Goal: Complete application form: Complete application form

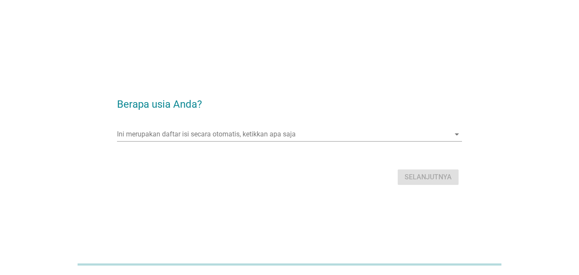
click at [310, 173] on div "Selanjutnya" at bounding box center [289, 177] width 345 height 21
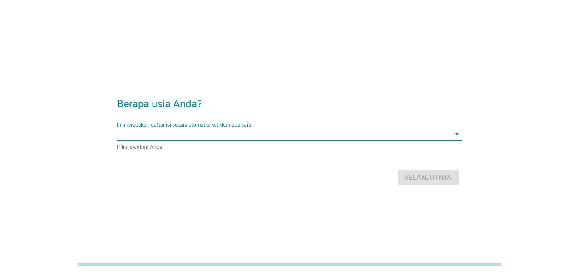
click at [304, 140] on div "Ini merupakan daftar isi secara otomatis, ketikkan apa saja arrow_drop_down" at bounding box center [289, 134] width 345 height 14
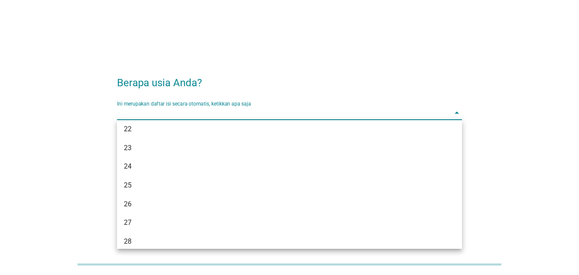
scroll to position [86, 0]
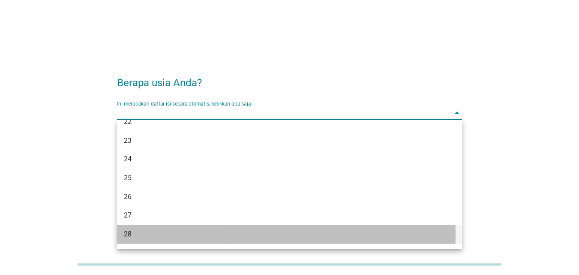
click at [144, 238] on div "28" at bounding box center [276, 234] width 304 height 10
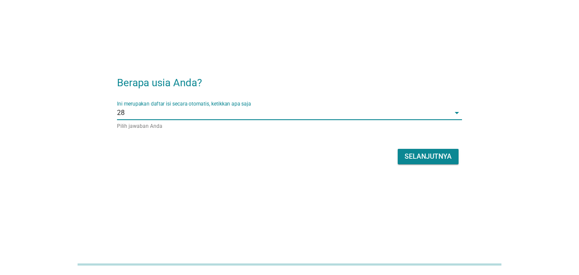
click at [454, 159] on button "Selanjutnya" at bounding box center [428, 156] width 61 height 15
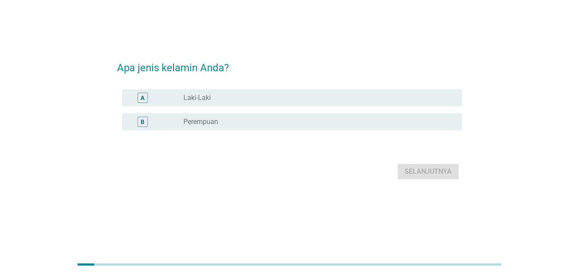
scroll to position [0, 0]
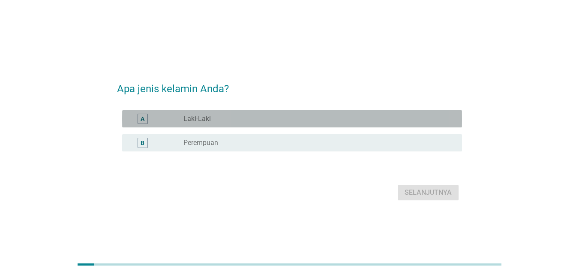
click at [196, 125] on div "A radio_button_unchecked Laki-Laki" at bounding box center [292, 118] width 340 height 17
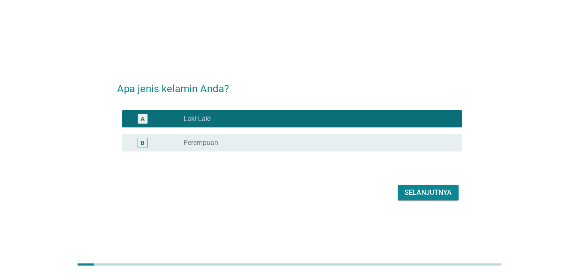
click at [432, 201] on div "Selanjutnya" at bounding box center [289, 192] width 345 height 21
click at [434, 196] on div "Selanjutnya" at bounding box center [428, 192] width 47 height 10
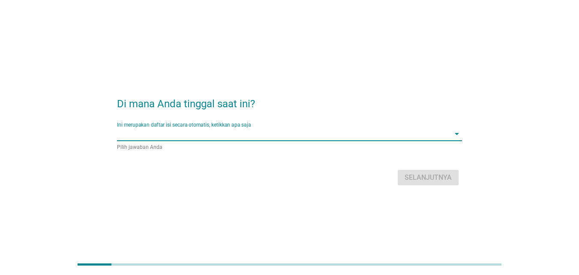
click at [259, 133] on input "Ini merupakan daftar isi secara otomatis, ketikkan apa saja" at bounding box center [283, 134] width 333 height 14
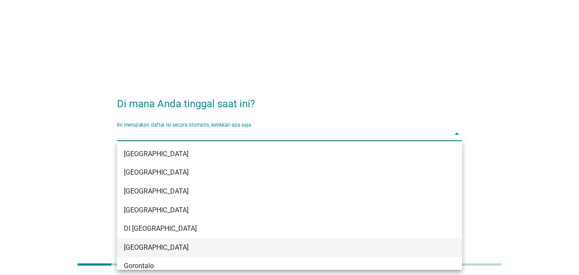
click at [150, 241] on div "DKI Jakarta" at bounding box center [289, 247] width 345 height 19
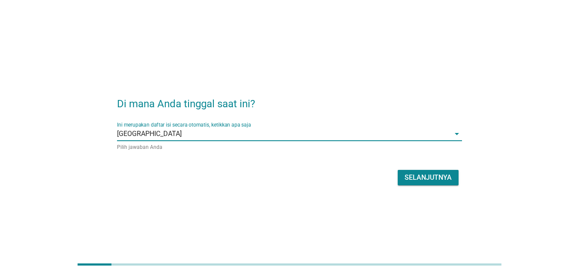
click at [420, 173] on div "Selanjutnya" at bounding box center [428, 177] width 47 height 10
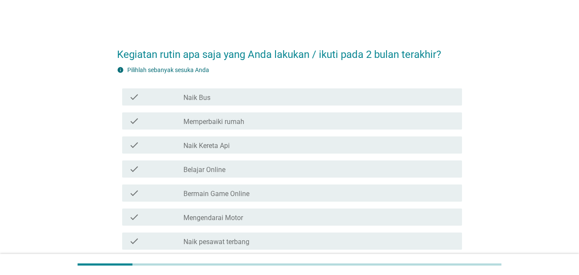
click at [240, 103] on div "check check_box_outline_blank Naik Bus" at bounding box center [292, 96] width 340 height 17
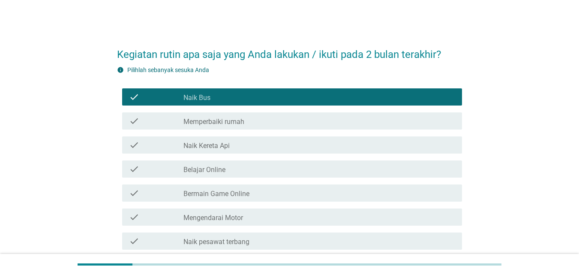
click at [238, 121] on label "Memperbaiki rumah" at bounding box center [214, 121] width 61 height 9
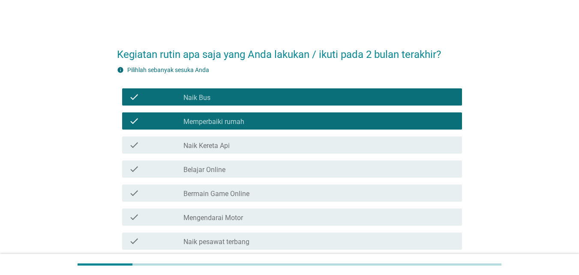
click at [232, 144] on div "check_box_outline_blank Naik Kereta Api" at bounding box center [320, 145] width 272 height 10
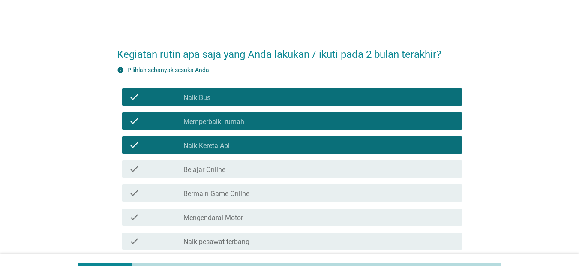
click at [227, 172] on div "check_box_outline_blank Belajar Online" at bounding box center [320, 169] width 272 height 10
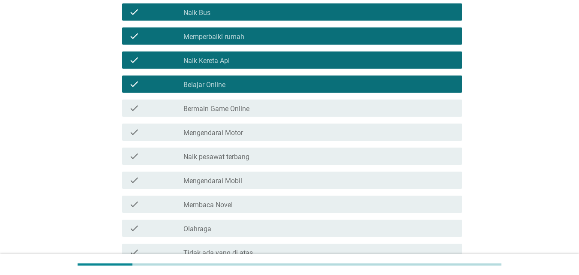
scroll to position [86, 0]
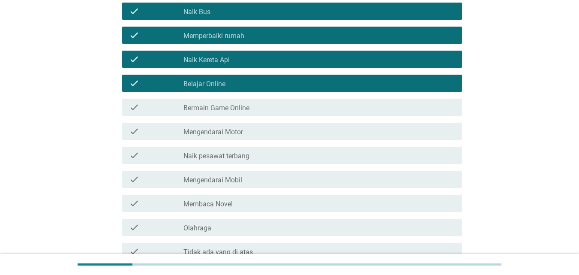
click at [244, 115] on div "check check_box_outline_blank Bermain Game Online" at bounding box center [292, 107] width 340 height 17
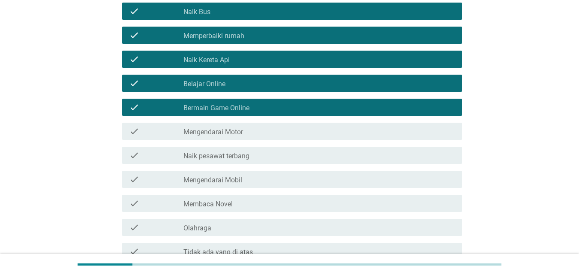
click at [241, 125] on div "check check_box_outline_blank Mengendarai Motor" at bounding box center [292, 131] width 340 height 17
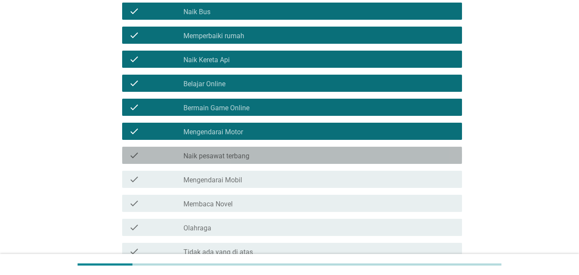
click at [235, 158] on label "Naik pesawat terbang" at bounding box center [217, 156] width 66 height 9
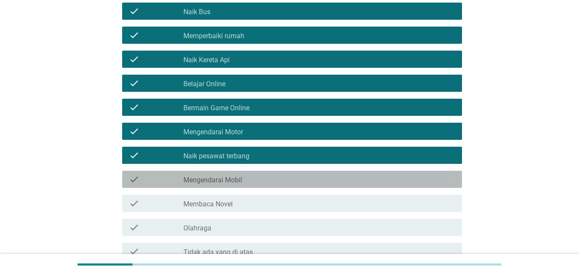
click at [233, 176] on label "Mengendarai Mobil" at bounding box center [213, 180] width 59 height 9
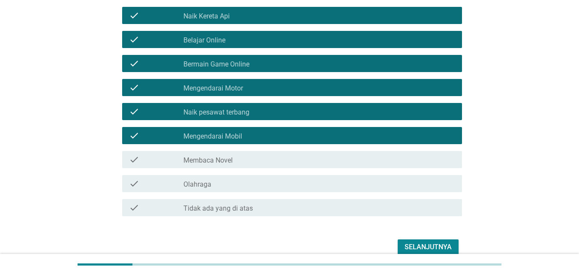
scroll to position [171, 0]
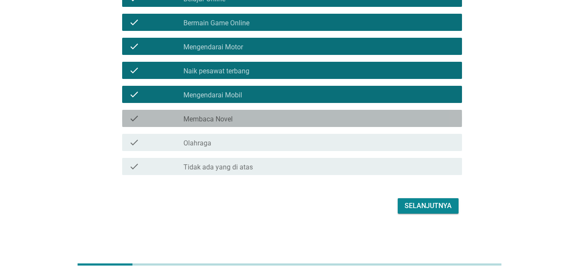
click at [246, 121] on div "check_box_outline_blank Membaca Novel" at bounding box center [320, 118] width 272 height 10
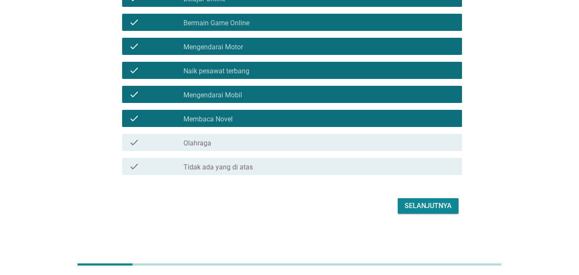
click at [242, 142] on div "check_box_outline_blank Olahraga" at bounding box center [320, 142] width 272 height 10
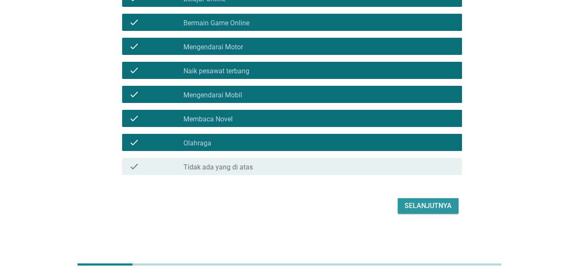
click at [440, 208] on div "Selanjutnya" at bounding box center [428, 206] width 47 height 10
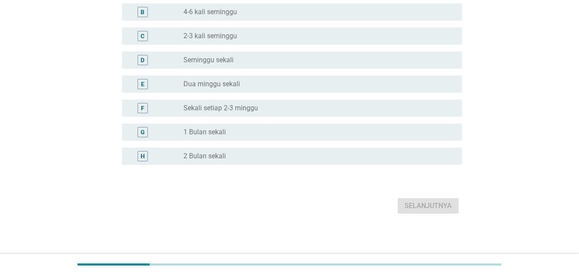
scroll to position [0, 0]
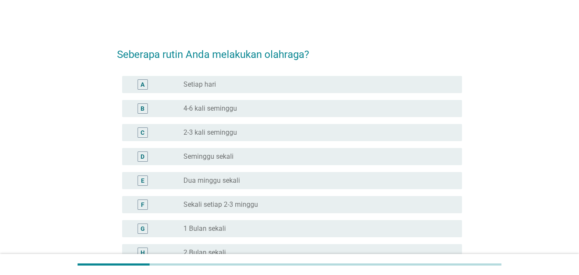
click at [265, 129] on div "radio_button_unchecked 2-3 kali seminggu" at bounding box center [316, 132] width 265 height 9
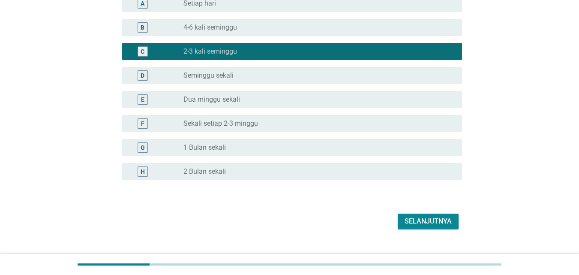
scroll to position [96, 0]
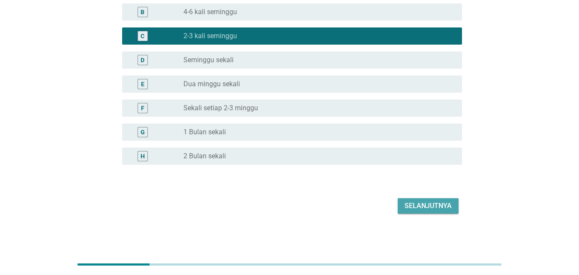
click at [420, 209] on div "Selanjutnya" at bounding box center [428, 206] width 47 height 10
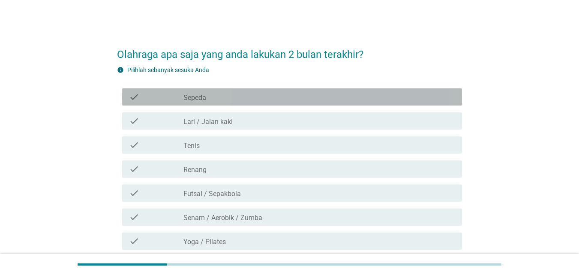
click at [245, 99] on div "check_box_outline_blank Sepeda" at bounding box center [320, 97] width 272 height 10
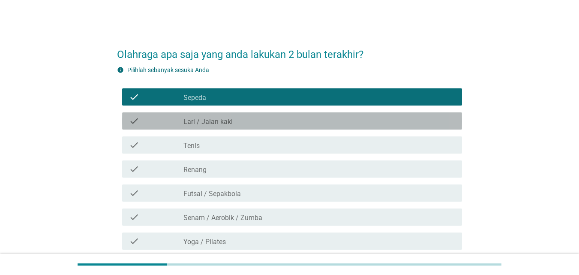
click at [241, 120] on div "check_box_outline_blank Lari / Jalan kaki" at bounding box center [320, 121] width 272 height 10
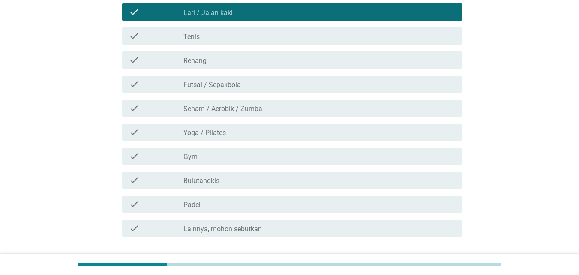
scroll to position [129, 0]
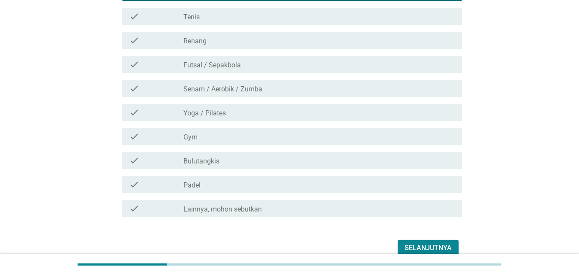
click at [228, 89] on label "Senam / Aerobik / Zumba" at bounding box center [223, 89] width 79 height 9
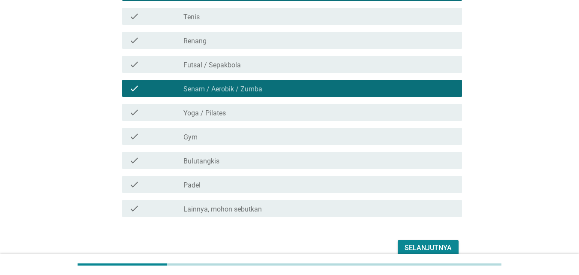
click at [219, 114] on label "Yoga / Pilates" at bounding box center [205, 113] width 42 height 9
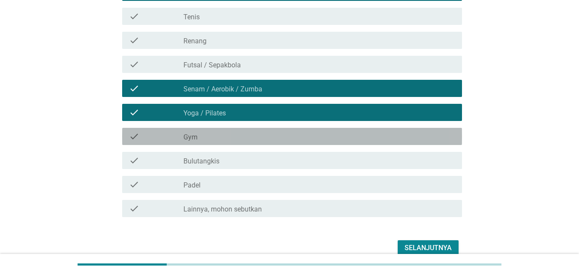
click at [214, 136] on div "check_box_outline_blank Gym" at bounding box center [320, 136] width 272 height 10
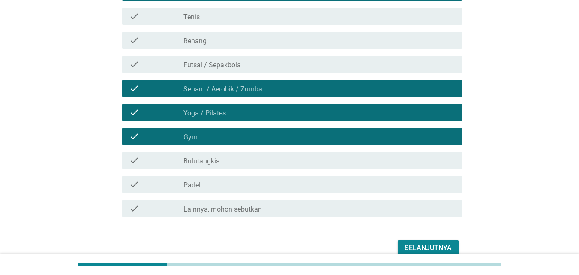
click at [211, 162] on label "Bulutangkis" at bounding box center [202, 161] width 36 height 9
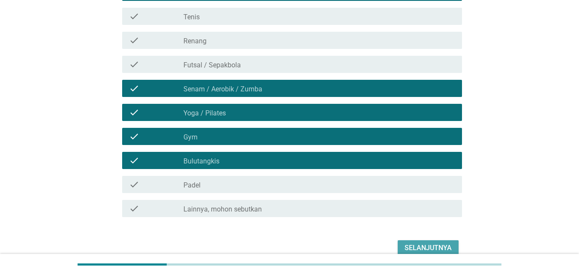
click at [411, 244] on div "Selanjutnya" at bounding box center [428, 248] width 47 height 10
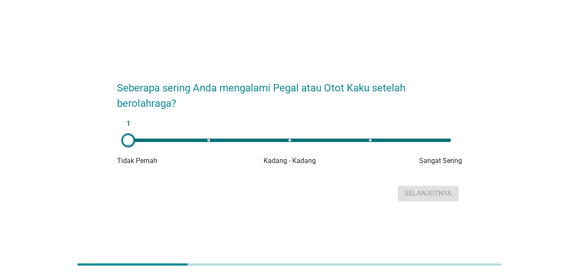
click at [370, 138] on div "1" at bounding box center [289, 140] width 337 height 17
type input "4"
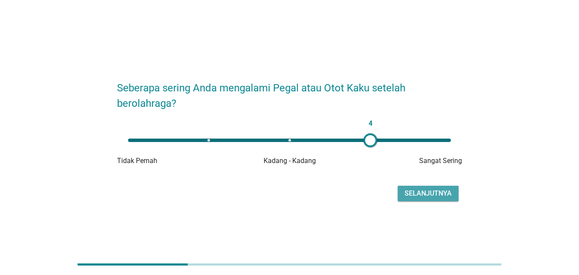
click at [438, 195] on div "Selanjutnya" at bounding box center [428, 193] width 47 height 10
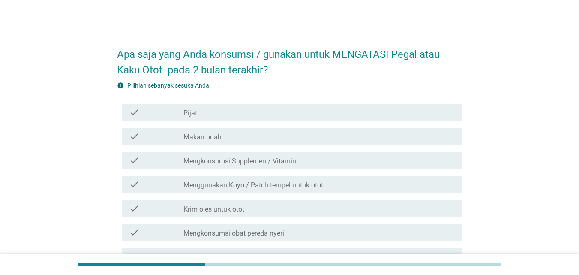
scroll to position [43, 0]
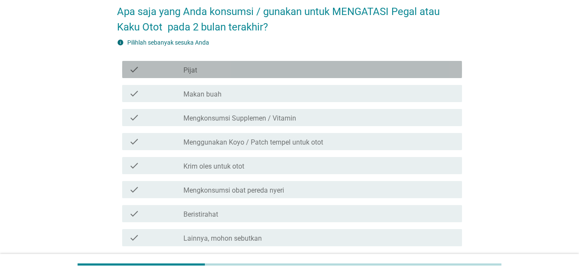
click at [270, 75] on div "check check_box_outline_blank Pijat" at bounding box center [292, 69] width 340 height 17
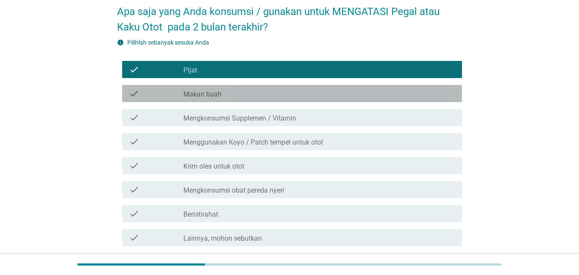
click at [260, 93] on div "check_box_outline_blank Makan buah" at bounding box center [320, 93] width 272 height 10
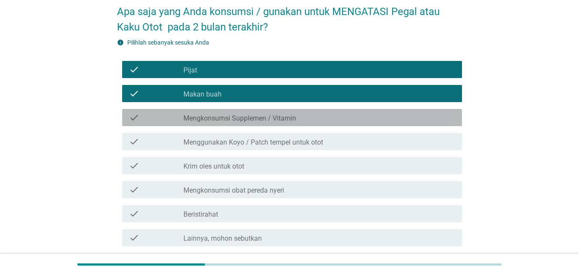
click at [256, 114] on label "Mengkonsumsi Supplemen / Vitamin" at bounding box center [240, 118] width 113 height 9
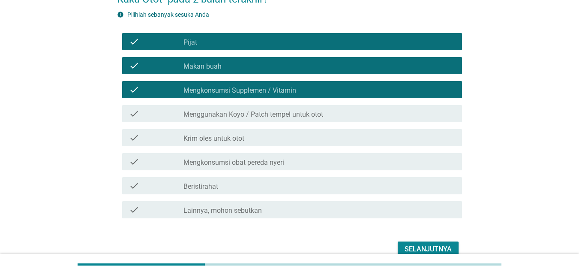
scroll to position [86, 0]
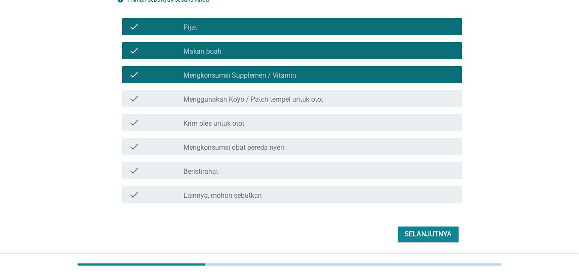
click at [258, 101] on label "Menggunakan Koyo / Patch tempel untuk otot" at bounding box center [254, 99] width 140 height 9
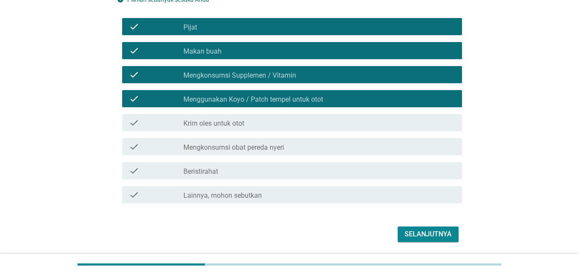
click at [253, 123] on div "check_box_outline_blank Krim oles untuk otot" at bounding box center [320, 122] width 272 height 10
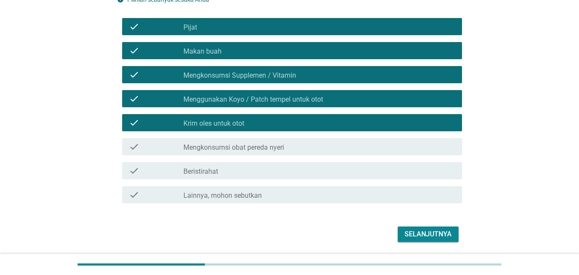
click at [245, 152] on div "check check_box_outline_blank Mengkonsumsi obat pereda nyeri" at bounding box center [292, 146] width 340 height 17
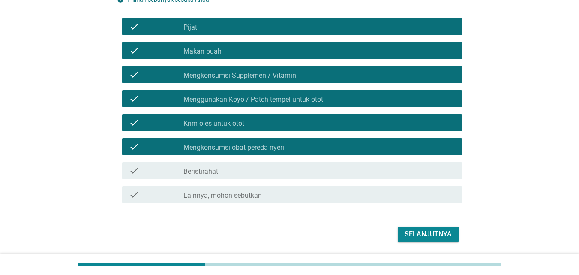
click at [237, 173] on div "check_box_outline_blank Beristirahat" at bounding box center [320, 171] width 272 height 10
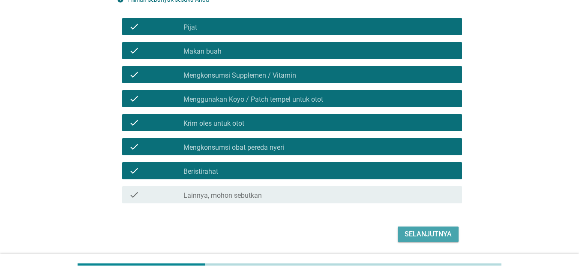
click at [433, 232] on div "Selanjutnya" at bounding box center [428, 234] width 47 height 10
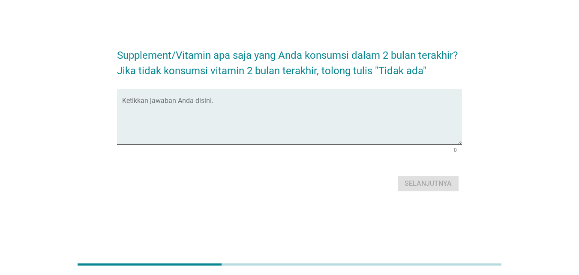
scroll to position [0, 0]
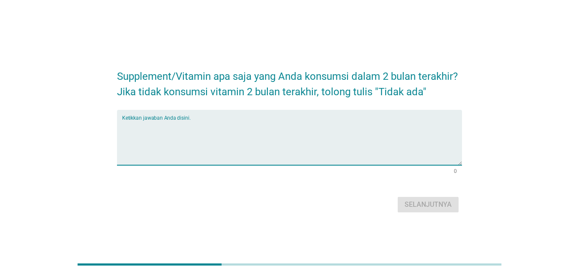
click at [308, 126] on textarea "Ketikkan jawaban Anda disini." at bounding box center [292, 142] width 340 height 45
type textarea "hujik"
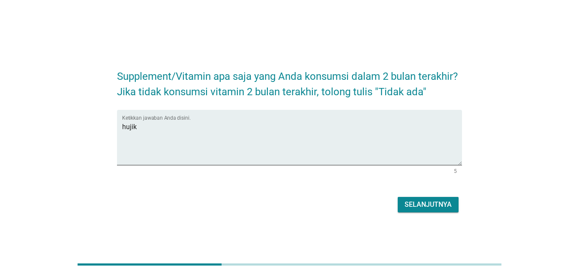
click at [429, 205] on div "Selanjutnya" at bounding box center [428, 204] width 47 height 10
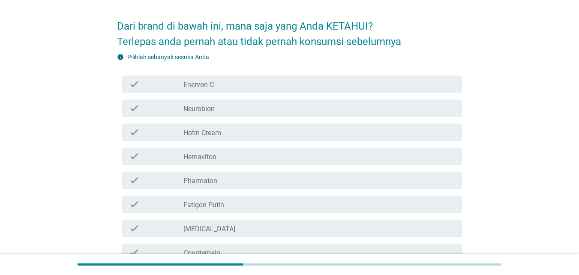
scroll to position [43, 0]
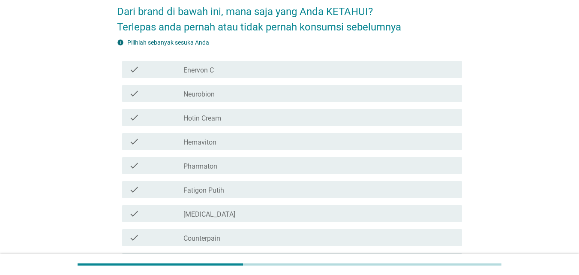
click at [249, 70] on div "check_box_outline_blank Enervon C" at bounding box center [320, 69] width 272 height 10
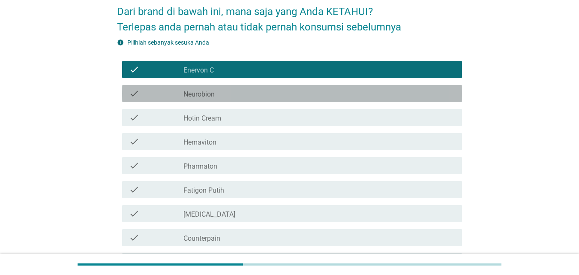
click at [240, 95] on div "check_box_outline_blank Neurobion" at bounding box center [320, 93] width 272 height 10
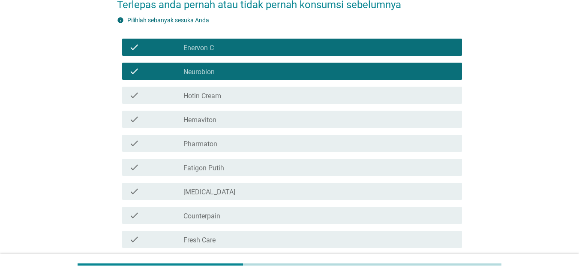
scroll to position [86, 0]
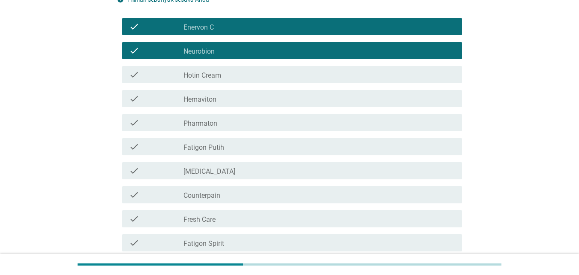
click at [260, 75] on div "check_box_outline_blank Hotin Cream" at bounding box center [320, 74] width 272 height 10
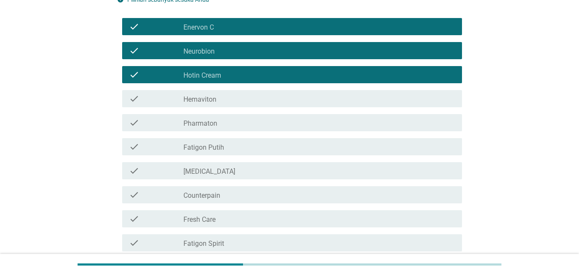
click at [250, 102] on div "check_box_outline_blank Hemaviton" at bounding box center [320, 98] width 272 height 10
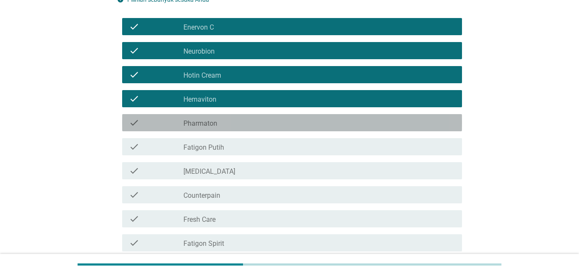
click at [242, 123] on div "check_box_outline_blank Pharmaton" at bounding box center [320, 122] width 272 height 10
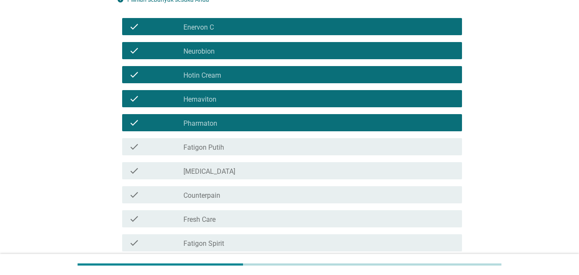
click at [242, 123] on div "check_box_outline_blank Pharmaton" at bounding box center [320, 122] width 272 height 10
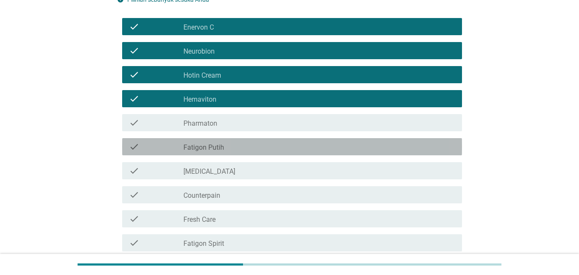
click at [238, 146] on div "check_box_outline_blank Fatigon Putih" at bounding box center [320, 147] width 272 height 10
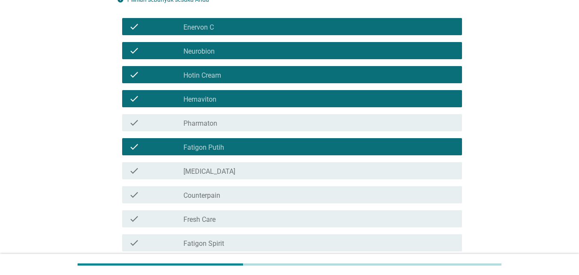
scroll to position [172, 0]
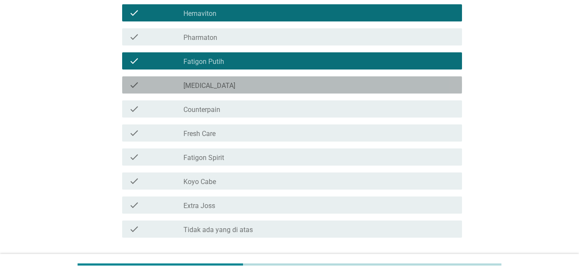
click at [229, 89] on div "check_box_outline_blank Salonpas" at bounding box center [320, 85] width 272 height 10
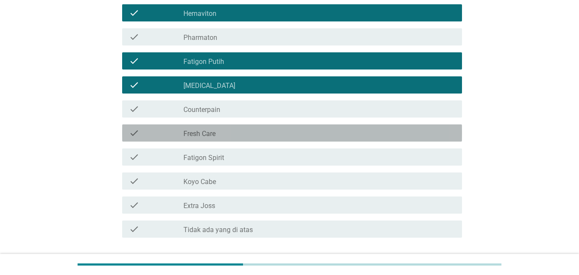
click at [206, 133] on label "Fresh Care" at bounding box center [200, 134] width 32 height 9
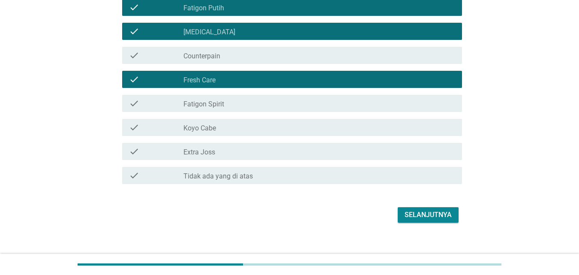
scroll to position [234, 0]
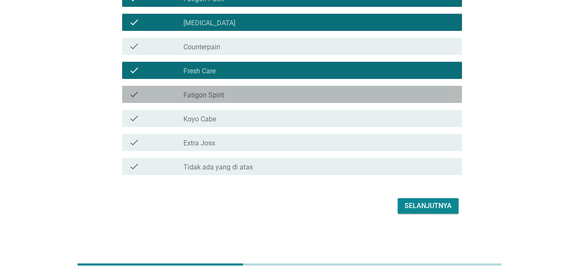
click at [250, 97] on div "check_box_outline_blank Fatigon Spirit" at bounding box center [320, 94] width 272 height 10
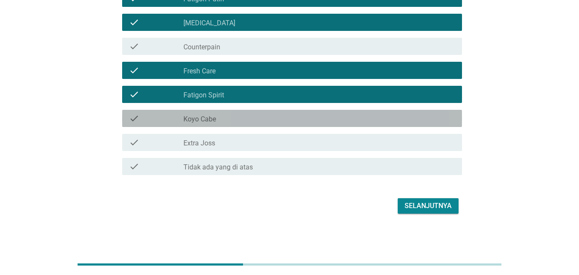
click at [240, 119] on div "check_box_outline_blank Koyo Cabe" at bounding box center [320, 118] width 272 height 10
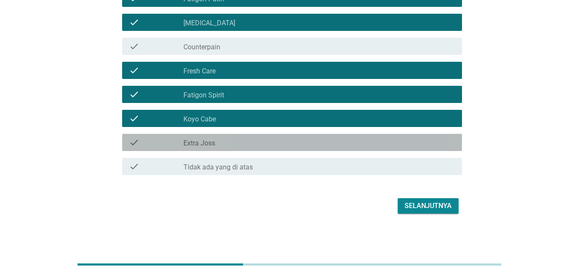
click at [233, 145] on div "check_box_outline_blank Extra Joss" at bounding box center [320, 142] width 272 height 10
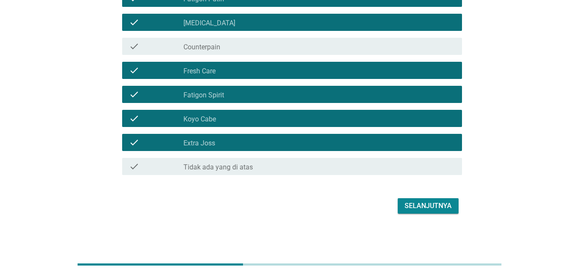
click at [432, 211] on button "Selanjutnya" at bounding box center [428, 205] width 61 height 15
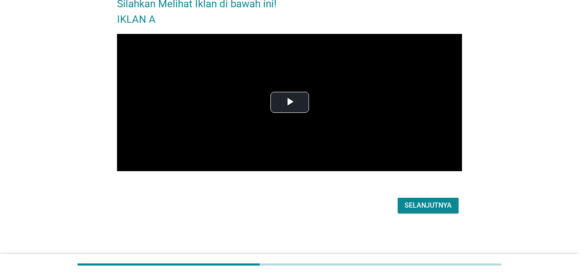
scroll to position [0, 0]
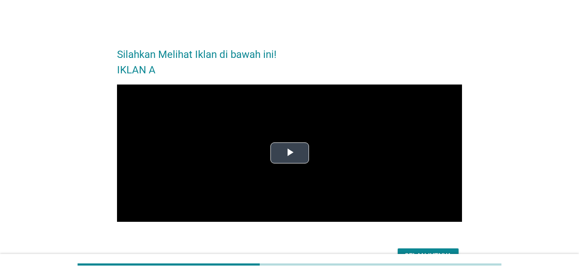
click at [336, 172] on video "Video Player" at bounding box center [289, 153] width 345 height 138
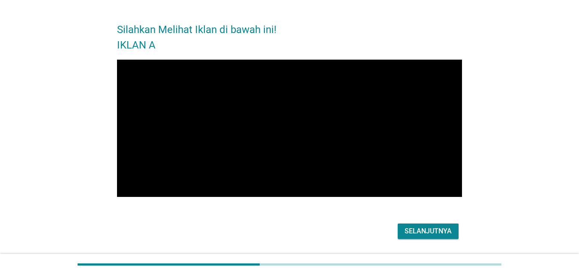
scroll to position [51, 0]
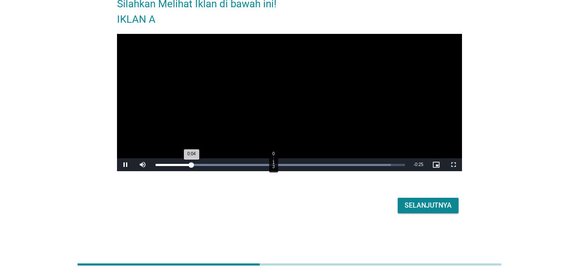
click at [273, 162] on div "Loaded : 94.32% 0:13 0:04" at bounding box center [280, 164] width 258 height 13
click at [287, 164] on div "0:15" at bounding box center [287, 165] width 0 height 2
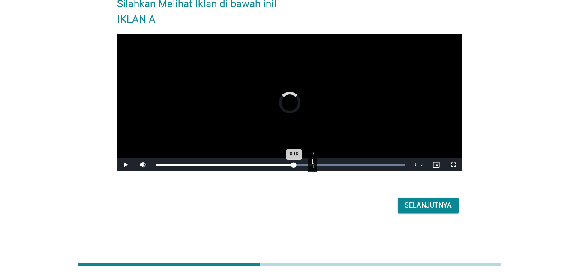
click at [312, 163] on div "Loaded : 100.00% 0:18 0:16" at bounding box center [280, 164] width 258 height 13
click at [275, 161] on div "Loaded : 100.00% 0:14 0:14" at bounding box center [280, 164] width 258 height 13
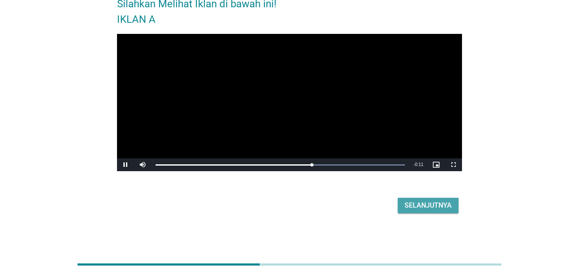
click at [434, 202] on div "Selanjutnya" at bounding box center [428, 205] width 47 height 10
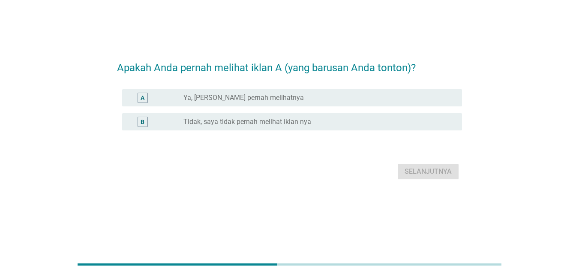
scroll to position [0, 0]
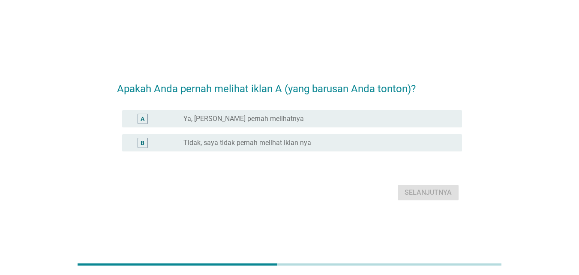
click at [268, 121] on label "Ya, Saya Yakin pernah melihatnya" at bounding box center [244, 118] width 120 height 9
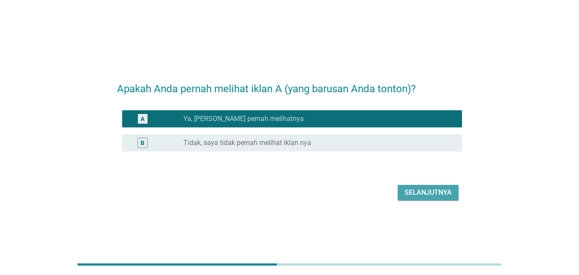
click at [429, 190] on div "Selanjutnya" at bounding box center [428, 192] width 47 height 10
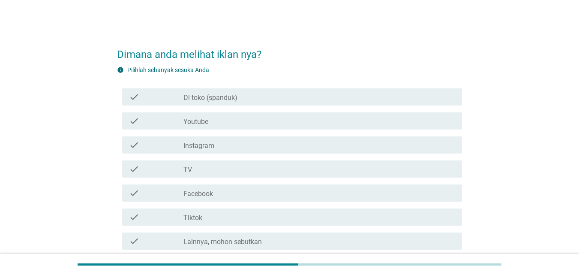
click at [238, 124] on div "check_box_outline_blank Youtube" at bounding box center [320, 121] width 272 height 10
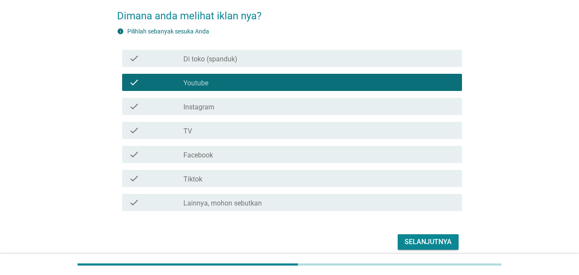
scroll to position [75, 0]
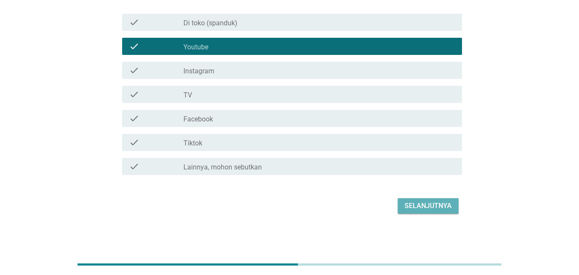
drag, startPoint x: 427, startPoint y: 204, endPoint x: 439, endPoint y: 190, distance: 18.3
click at [428, 204] on div "Selanjutnya" at bounding box center [428, 206] width 47 height 10
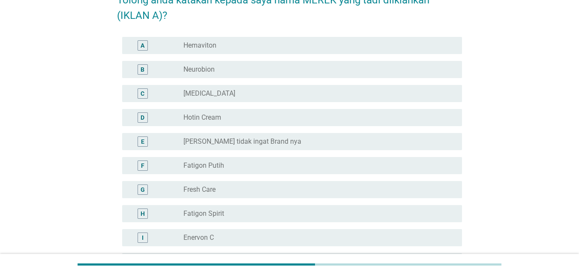
scroll to position [86, 0]
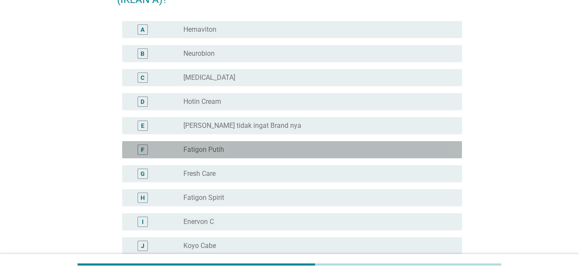
click at [224, 151] on label "Fatigon Putih" at bounding box center [204, 149] width 41 height 9
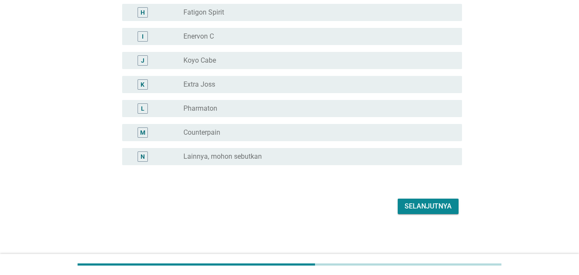
scroll to position [271, 0]
click at [421, 208] on div "Selanjutnya" at bounding box center [428, 206] width 47 height 10
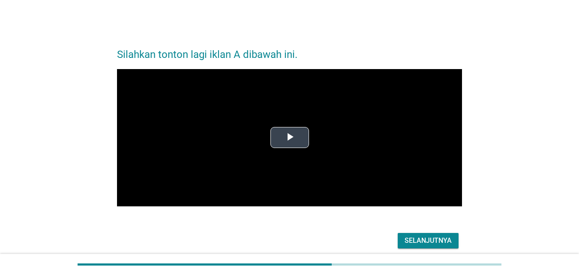
click at [290, 138] on span "Video Player" at bounding box center [290, 138] width 0 height 0
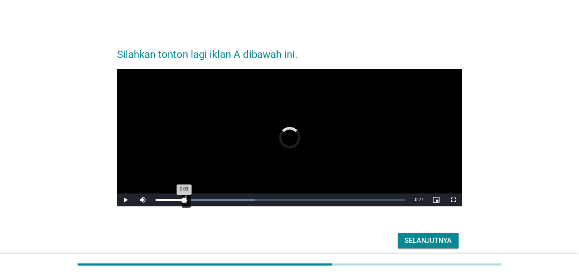
click at [184, 199] on div "Loaded : 39.92% 0:03 0:03" at bounding box center [281, 200] width 250 height 2
click at [262, 202] on div "Loaded : 53.23% 0:12 0:12" at bounding box center [280, 199] width 258 height 13
click at [293, 201] on div "Loaded : 66.54% 0:16 0:16" at bounding box center [281, 200] width 250 height 2
click at [288, 199] on div "0:17" at bounding box center [228, 200] width 144 height 2
click at [437, 239] on div "Selanjutnya" at bounding box center [428, 240] width 47 height 10
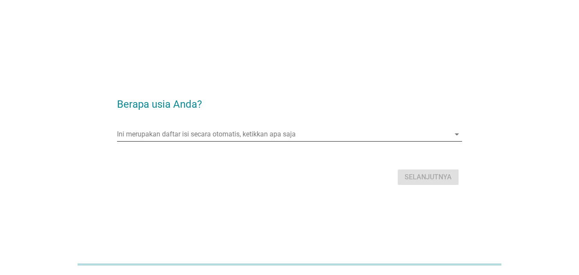
click at [320, 136] on input "Ini merupakan daftar isi secara otomatis, ketikkan apa saja" at bounding box center [283, 134] width 333 height 14
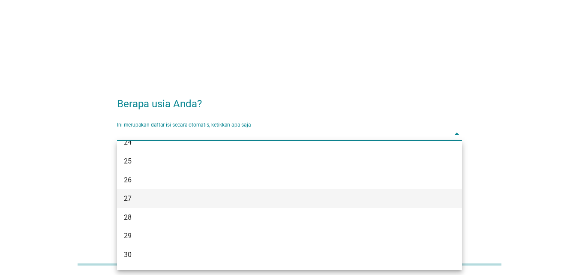
scroll to position [129, 0]
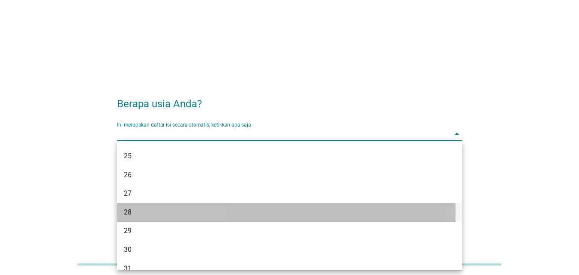
click at [196, 211] on div "28" at bounding box center [276, 212] width 304 height 10
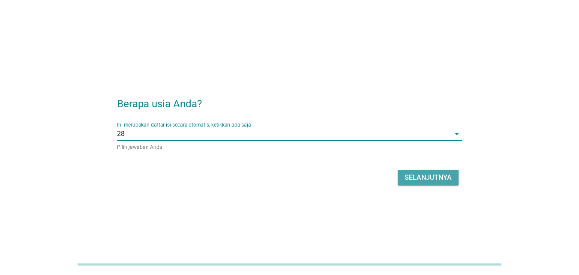
click at [425, 174] on div "Selanjutnya" at bounding box center [428, 177] width 47 height 10
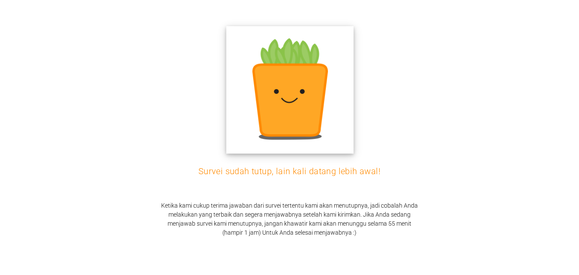
click at [296, 75] on img at bounding box center [289, 89] width 127 height 127
